Goal: Find specific page/section: Find specific page/section

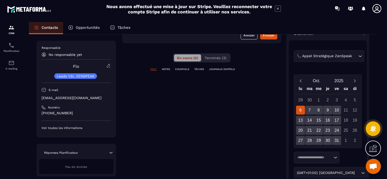
scroll to position [76, 0]
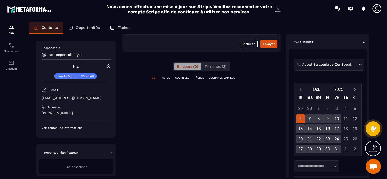
click at [359, 64] on icon "Search for option" at bounding box center [359, 64] width 5 height 5
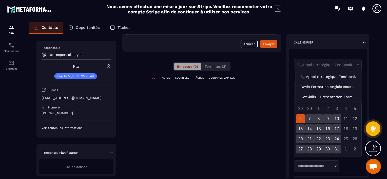
click at [316, 64] on input "Search for option" at bounding box center [325, 64] width 59 height 5
click at [260, 82] on div "TOUT NOTES COURRIELS TÂCHES JOURNAUX D'APPELS" at bounding box center [201, 81] width 159 height 10
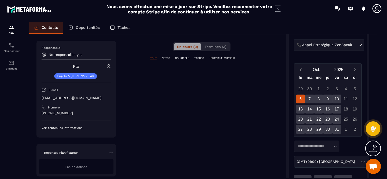
scroll to position [101, 0]
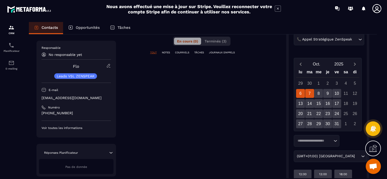
click at [309, 92] on div "7" at bounding box center [309, 93] width 9 height 9
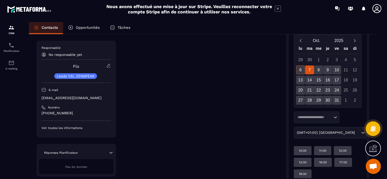
scroll to position [99, 0]
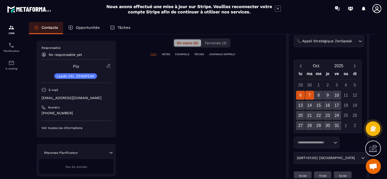
click at [300, 94] on div "6" at bounding box center [300, 95] width 9 height 9
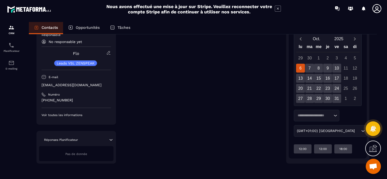
scroll to position [127, 0]
click at [304, 148] on p "12:00" at bounding box center [303, 149] width 8 height 4
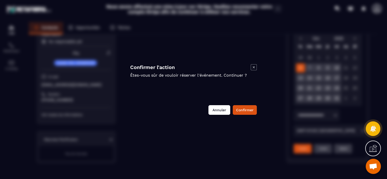
click at [215, 112] on button "Annuler" at bounding box center [219, 110] width 22 height 10
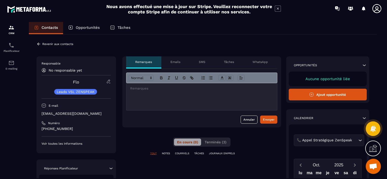
scroll to position [0, 0]
click at [38, 44] on icon at bounding box center [38, 44] width 5 height 5
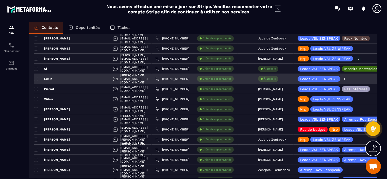
scroll to position [734, 0]
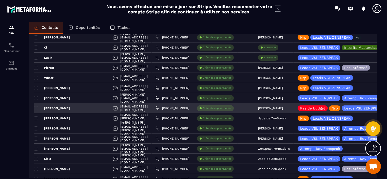
click at [48, 107] on p "[PERSON_NAME]" at bounding box center [52, 108] width 36 height 4
